Goal: Task Accomplishment & Management: Manage account settings

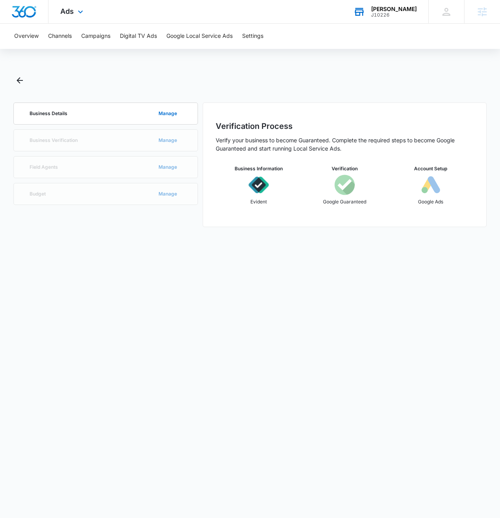
click at [388, 15] on div "J10226" at bounding box center [394, 15] width 46 height 6
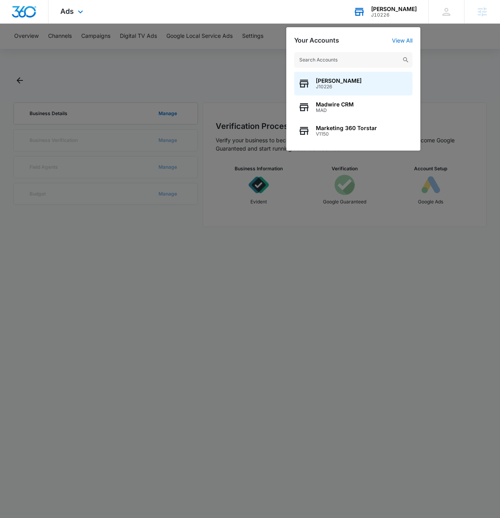
click at [349, 59] on input "text" at bounding box center [353, 60] width 118 height 16
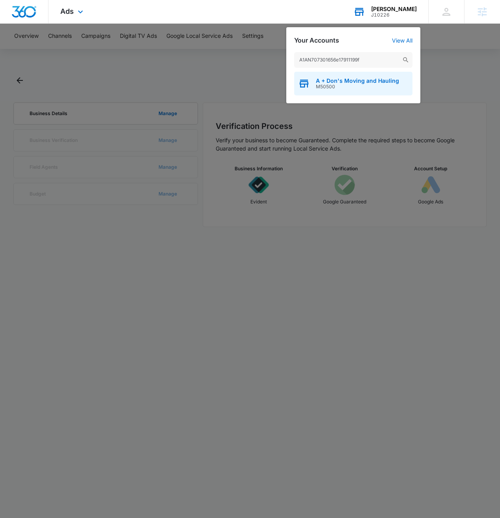
type input "A1AN707301656e17911199f"
click at [351, 84] on span "A + Don's Moving and Hauling" at bounding box center [357, 81] width 83 height 6
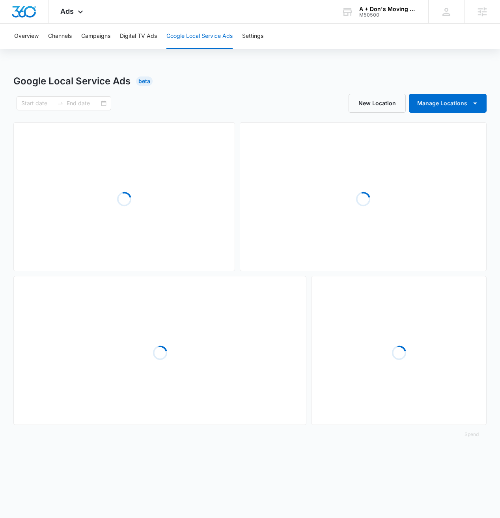
type input "[DATE]"
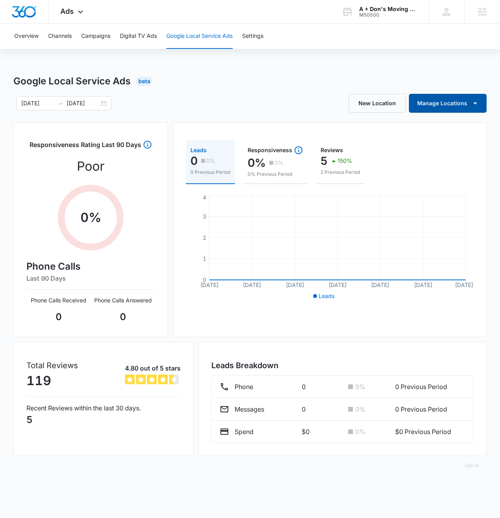
click at [437, 107] on button "Manage Locations" at bounding box center [448, 103] width 78 height 19
click at [331, 71] on div "Overview Channels Campaigns Digital TV Ads Google Local Service Ads Settings Go…" at bounding box center [250, 254] width 500 height 461
click at [422, 104] on button "Manage Locations" at bounding box center [448, 103] width 78 height 19
click at [416, 128] on div "A Don's Moving and Hauling" at bounding box center [430, 129] width 73 height 6
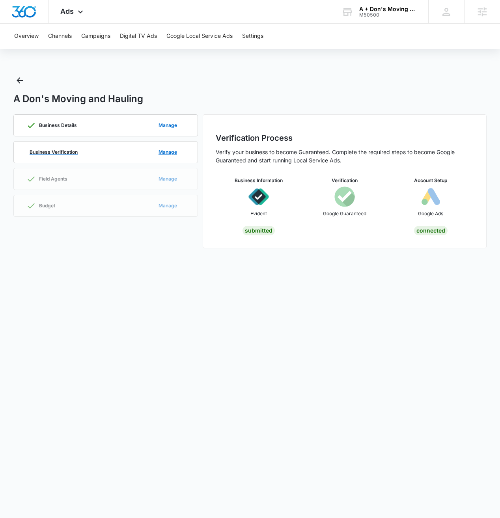
click at [41, 152] on p "Business Verification" at bounding box center [54, 152] width 48 height 5
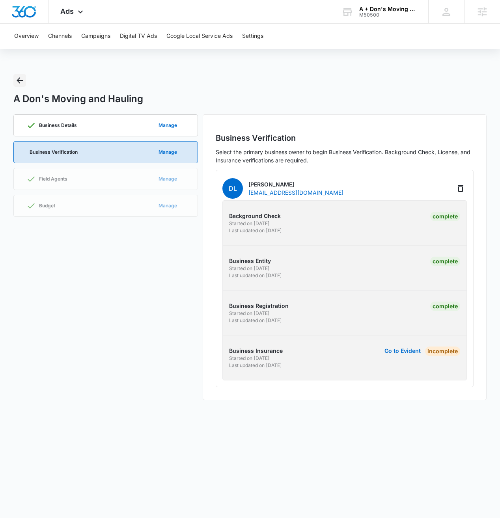
click at [21, 81] on icon "Back" at bounding box center [19, 80] width 9 height 9
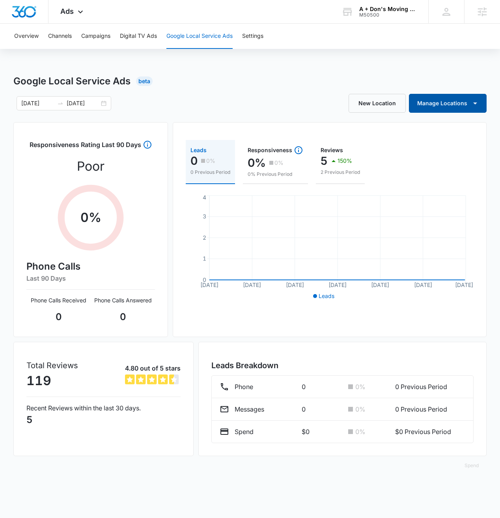
click at [431, 102] on button "Manage Locations" at bounding box center [448, 103] width 78 height 19
click at [418, 138] on div "A+ Don's Moving & Hauling" at bounding box center [430, 140] width 73 height 6
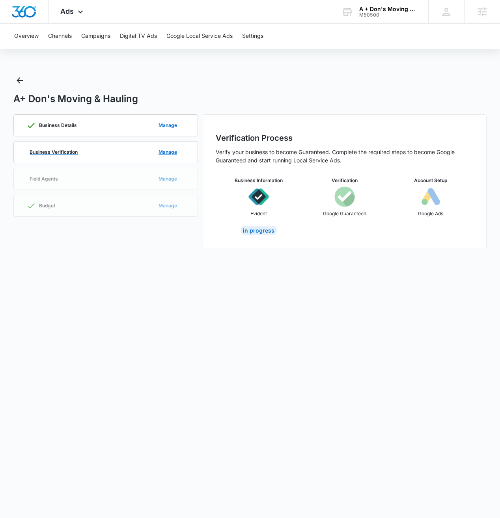
click at [62, 154] on p "Business Verification" at bounding box center [54, 152] width 48 height 5
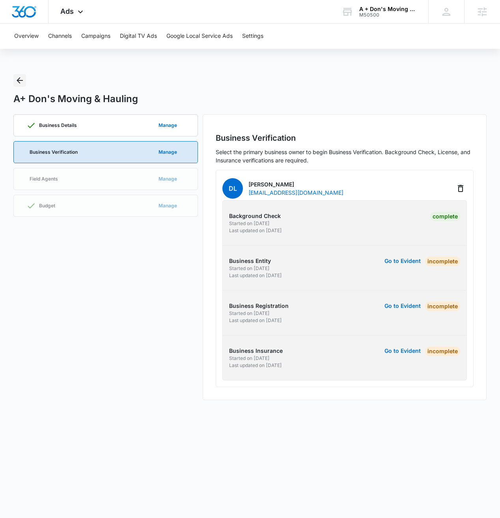
click at [17, 80] on icon "Back" at bounding box center [19, 80] width 9 height 9
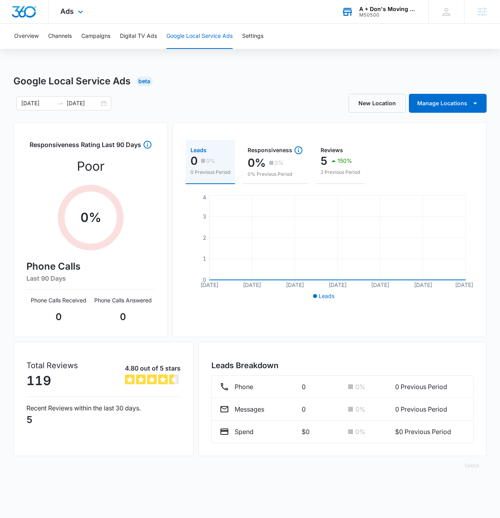
click at [375, 10] on div "A + Don's Moving and Hauling" at bounding box center [388, 9] width 58 height 6
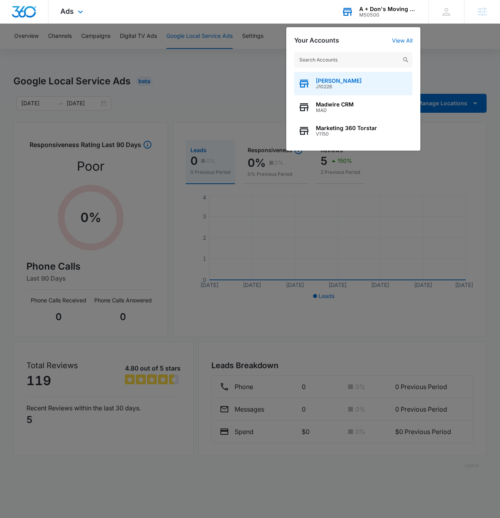
click at [328, 82] on span "[PERSON_NAME]" at bounding box center [339, 81] width 46 height 6
